Goal: Task Accomplishment & Management: Complete application form

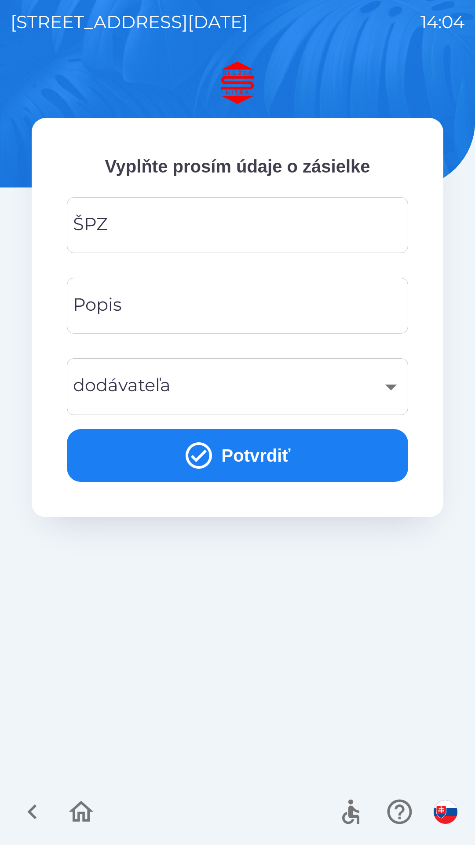
click at [226, 231] on input "ŠPZ" at bounding box center [237, 225] width 320 height 35
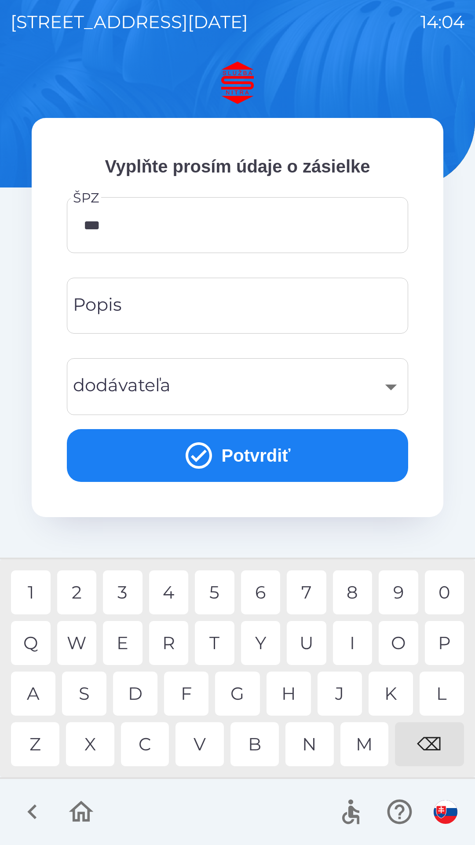
click at [79, 591] on div "2" at bounding box center [77, 593] width 40 height 44
click at [401, 590] on div "9" at bounding box center [399, 593] width 40 height 44
click at [136, 693] on div "D" at bounding box center [135, 694] width 44 height 44
type input "*******"
click at [387, 696] on div "K" at bounding box center [391, 694] width 44 height 44
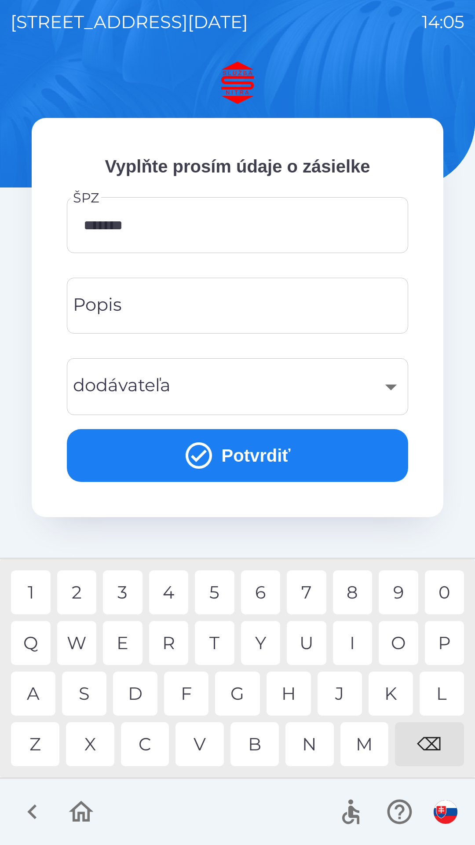
click at [222, 306] on input "Popis" at bounding box center [237, 305] width 320 height 35
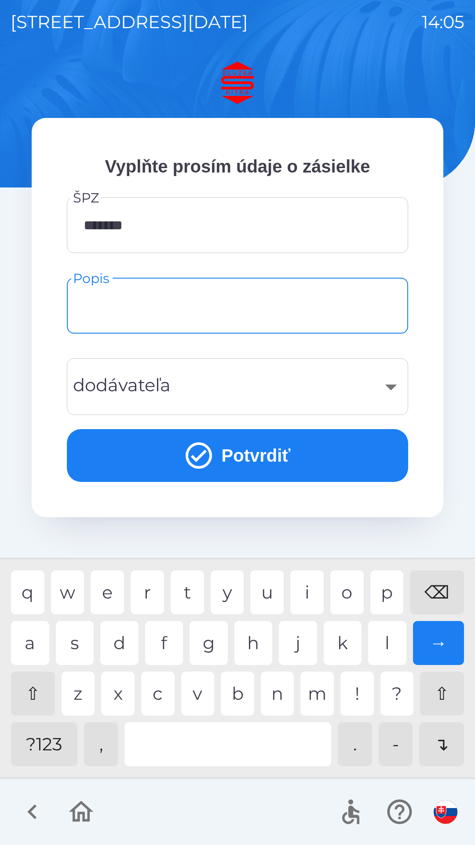
click at [219, 453] on button "Potvrdiť" at bounding box center [238, 455] width 342 height 53
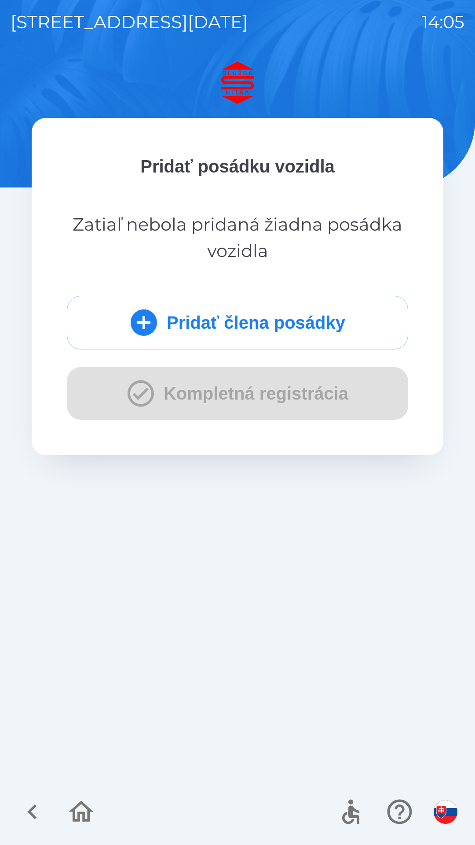
click at [276, 317] on button "Pridať člena posádky" at bounding box center [238, 323] width 342 height 54
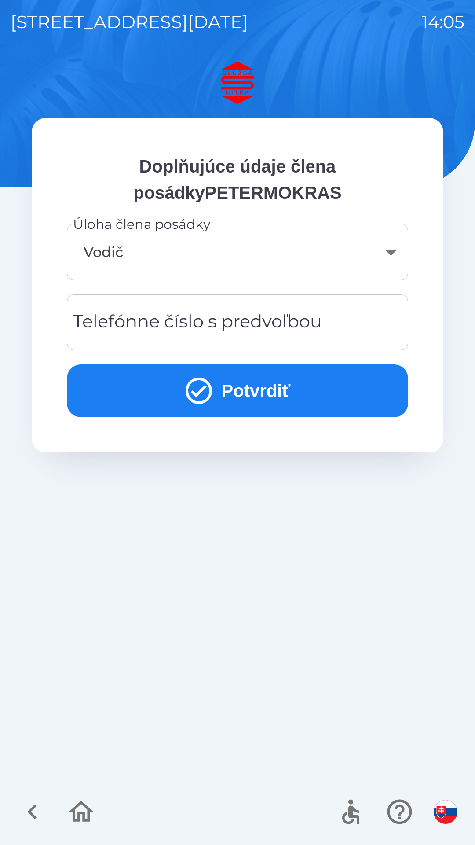
click at [163, 254] on body "[STREET_ADDRESS][DATE] 14:05 Doplňujúce údaje člena posádkyPETERMOKRAS Úloha čl…" at bounding box center [237, 422] width 475 height 845
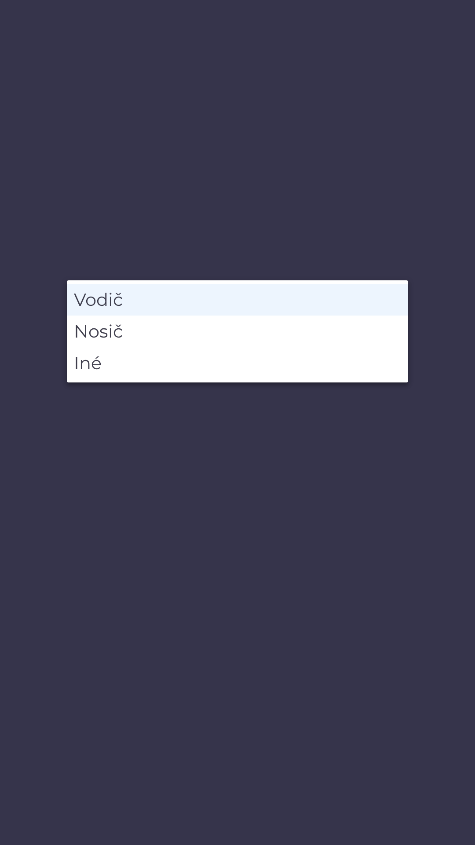
click at [138, 297] on li "Vodič" at bounding box center [238, 300] width 342 height 32
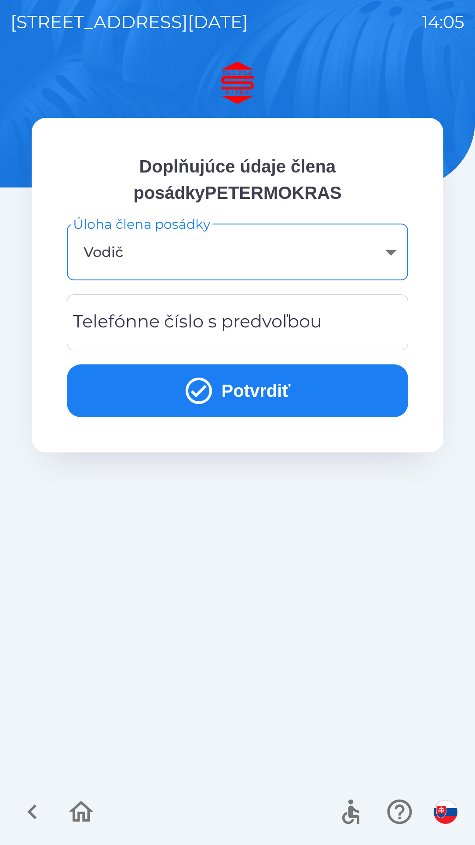
click at [213, 388] on button "Potvrdiť" at bounding box center [238, 391] width 342 height 53
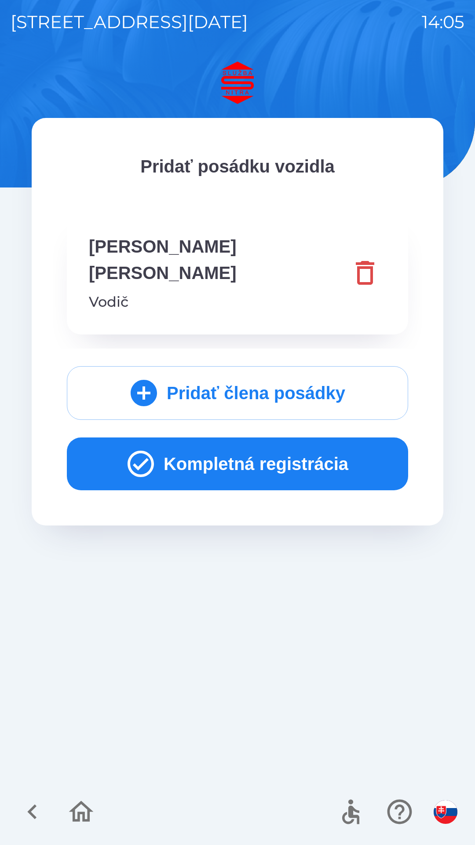
click at [135, 451] on icon "button" at bounding box center [141, 464] width 26 height 26
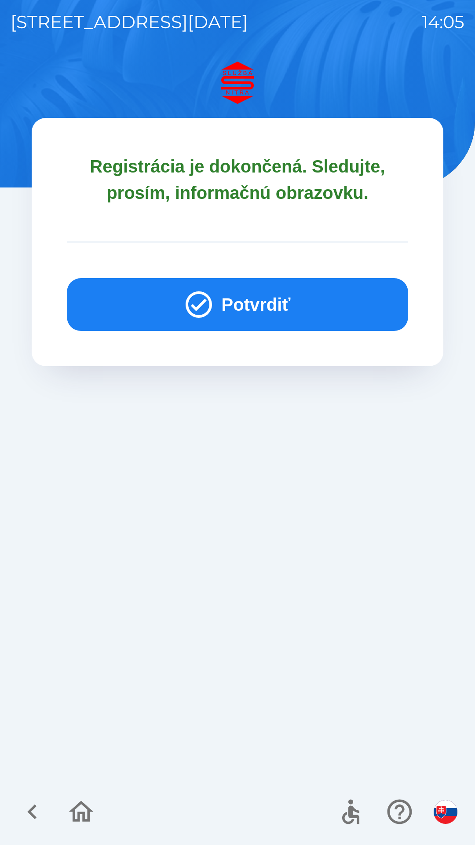
click at [201, 306] on icon "button" at bounding box center [199, 305] width 32 height 32
